Goal: Task Accomplishment & Management: Complete application form

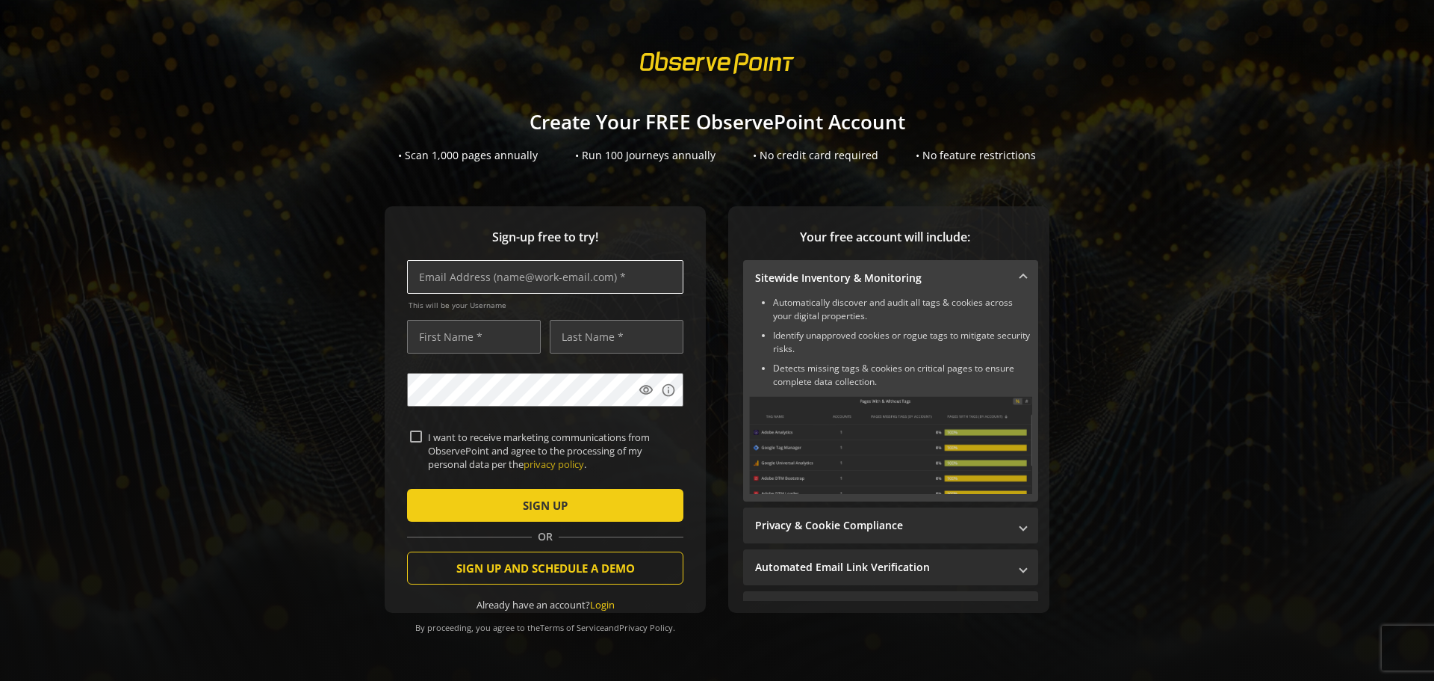
click at [643, 282] on input "text" at bounding box center [545, 277] width 276 height 34
click at [536, 279] on input "text" at bounding box center [545, 277] width 276 height 34
type input "[EMAIL_ADDRESS][DOMAIN_NAME]"
type input "[PERSON_NAME]"
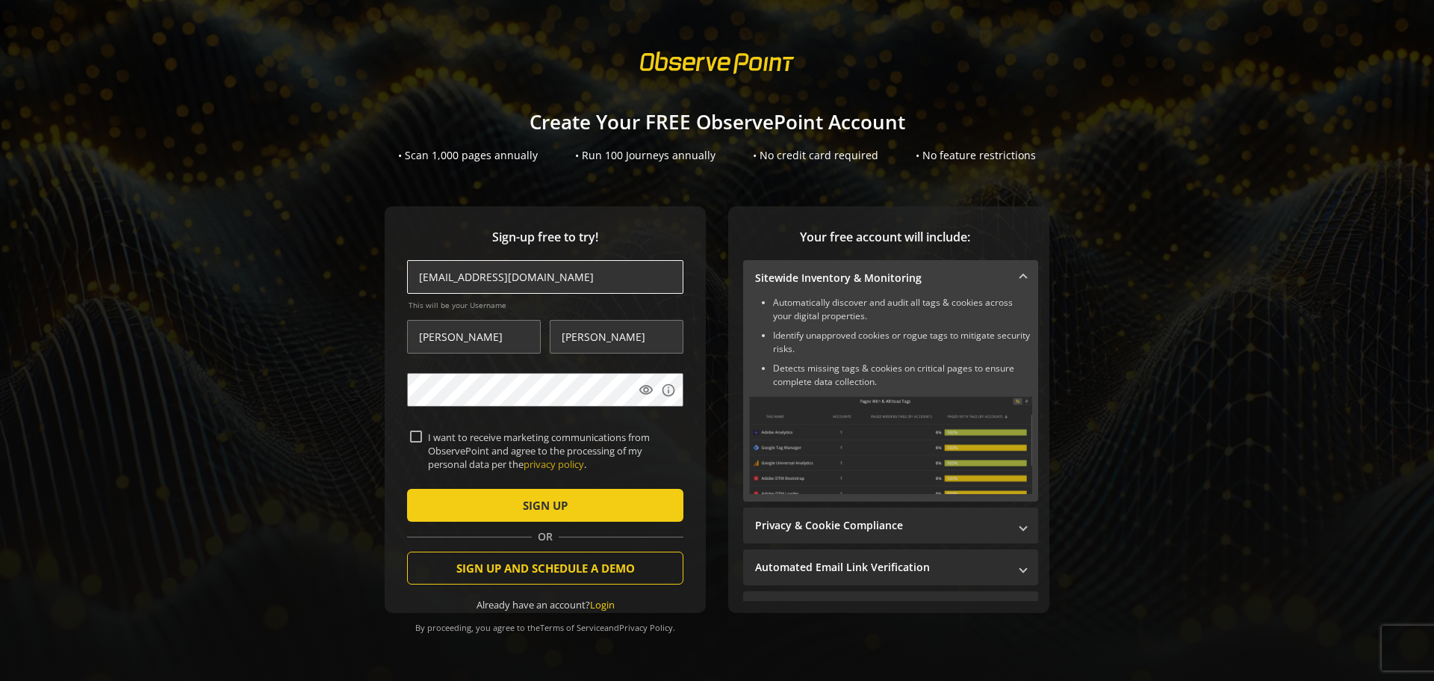
click at [468, 275] on input "[EMAIL_ADDRESS][DOMAIN_NAME]" at bounding box center [545, 277] width 276 height 34
click at [466, 277] on input "[EMAIL_ADDRESS][DOMAIN_NAME]" at bounding box center [545, 277] width 276 height 34
click at [471, 283] on input "[EMAIL_ADDRESS][DOMAIN_NAME]" at bounding box center [545, 277] width 276 height 34
click at [471, 280] on input "[EMAIL_ADDRESS][DOMAIN_NAME]" at bounding box center [545, 277] width 276 height 34
click at [556, 277] on input "[EMAIL_ADDRESS][DOMAIN_NAME]" at bounding box center [545, 277] width 276 height 34
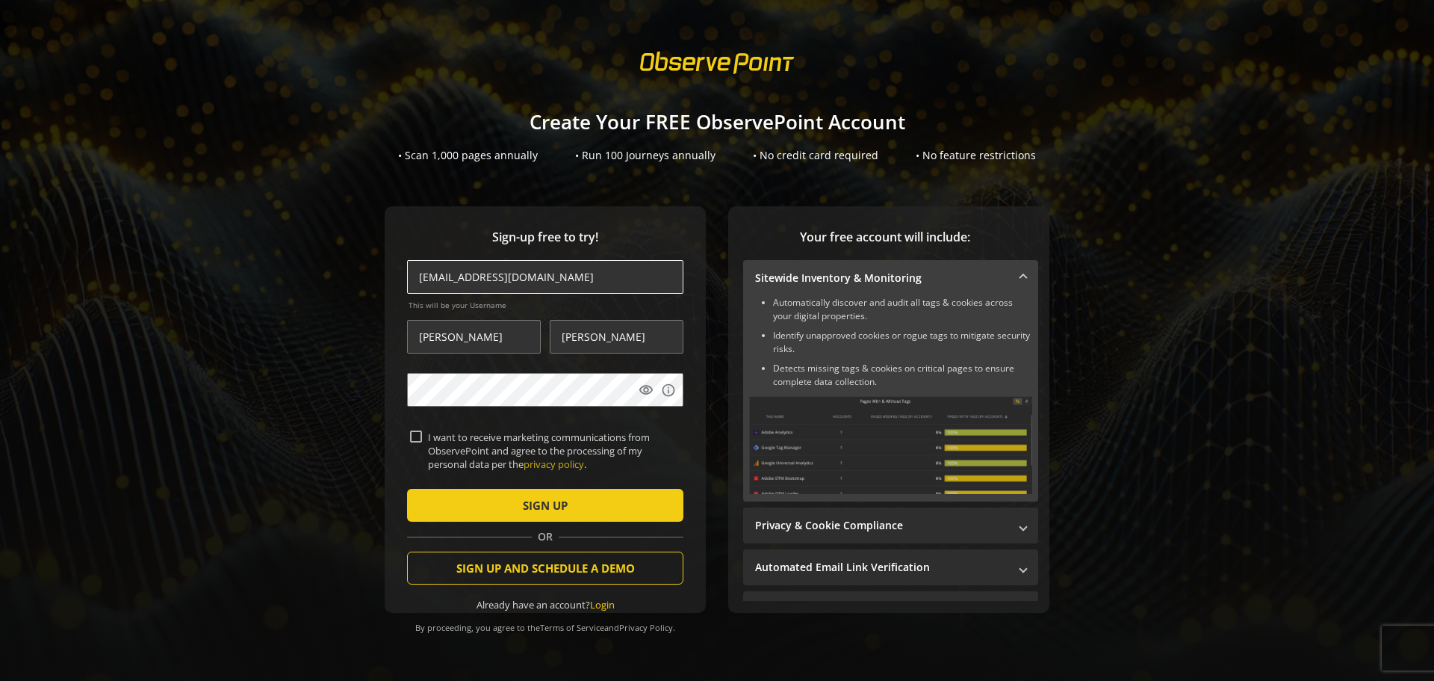
click at [556, 277] on input "[EMAIL_ADDRESS][DOMAIN_NAME]" at bounding box center [545, 277] width 276 height 34
click at [471, 275] on input "[EMAIL_ADDRESS][DOMAIN_NAME]" at bounding box center [545, 277] width 276 height 34
type input "[EMAIL_ADDRESS][DOMAIN_NAME]"
click at [415, 438] on input "I want to receive marketing communications from ObservePoint and agree to the p…" at bounding box center [416, 436] width 12 height 12
checkbox input "true"
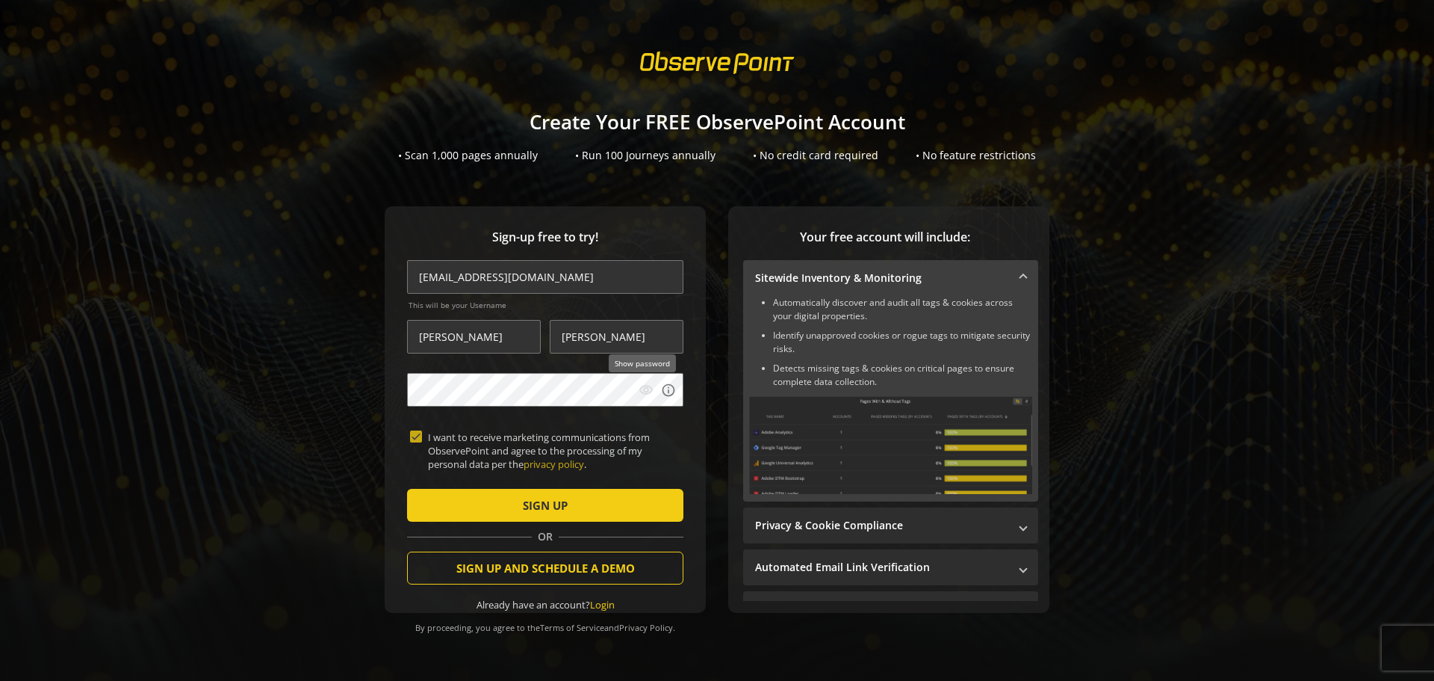
click at [642, 390] on mat-icon "visibility" at bounding box center [646, 390] width 15 height 15
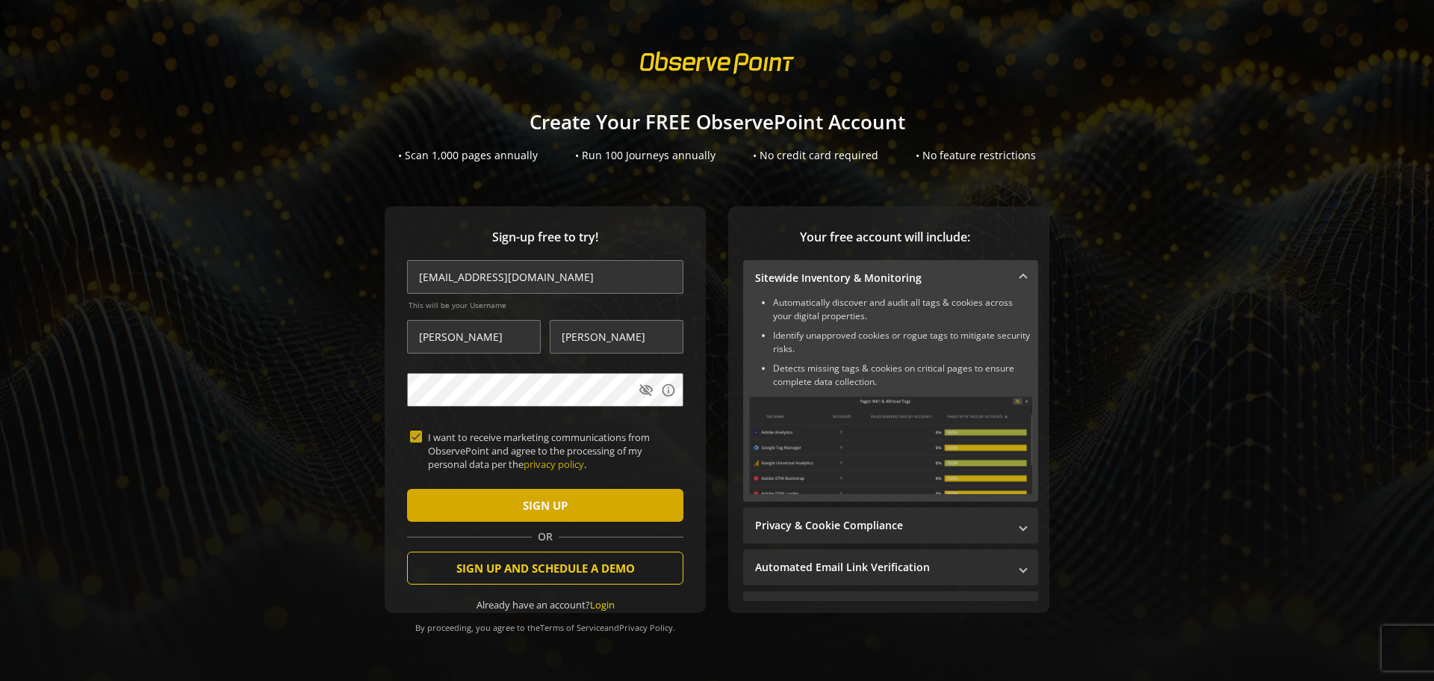
click at [451, 510] on span "submit" at bounding box center [545, 505] width 276 height 36
